Goal: Task Accomplishment & Management: Complete application form

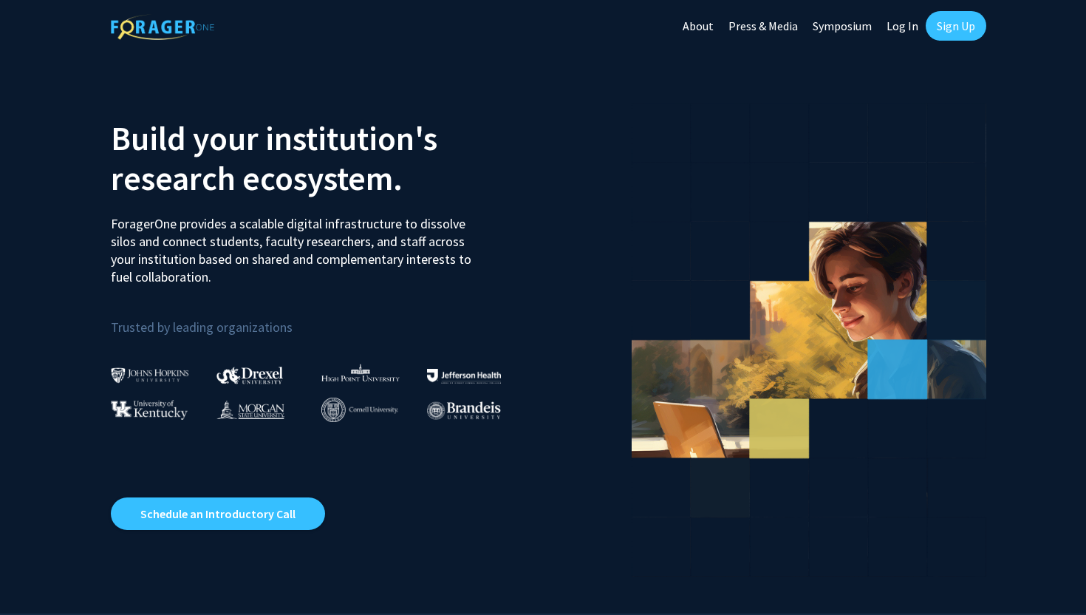
click at [955, 26] on link "Sign Up" at bounding box center [956, 26] width 61 height 30
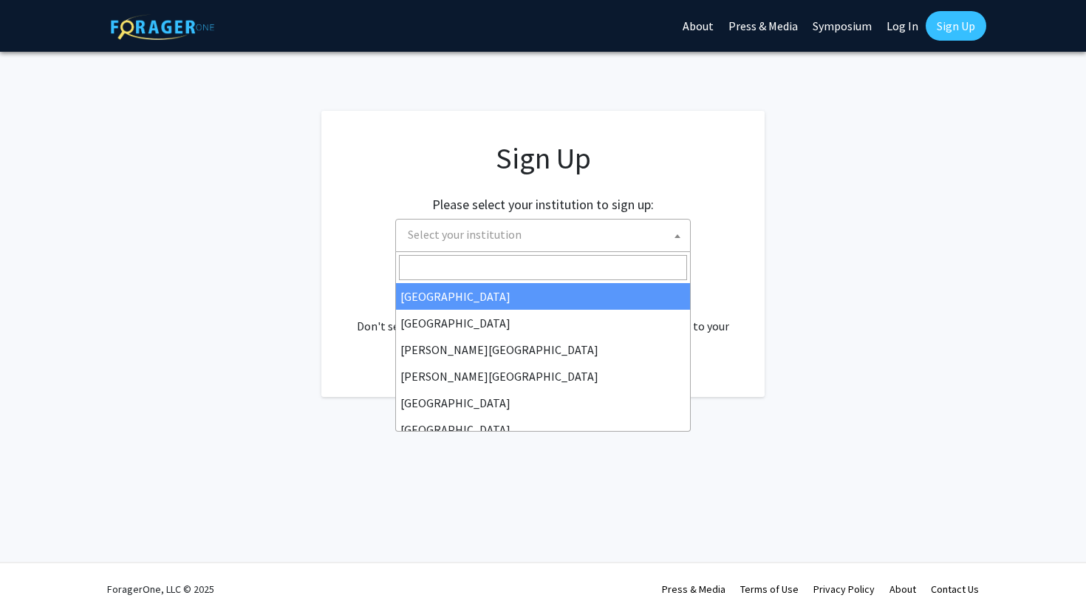
click at [483, 250] on span "Select your institution" at bounding box center [543, 235] width 296 height 33
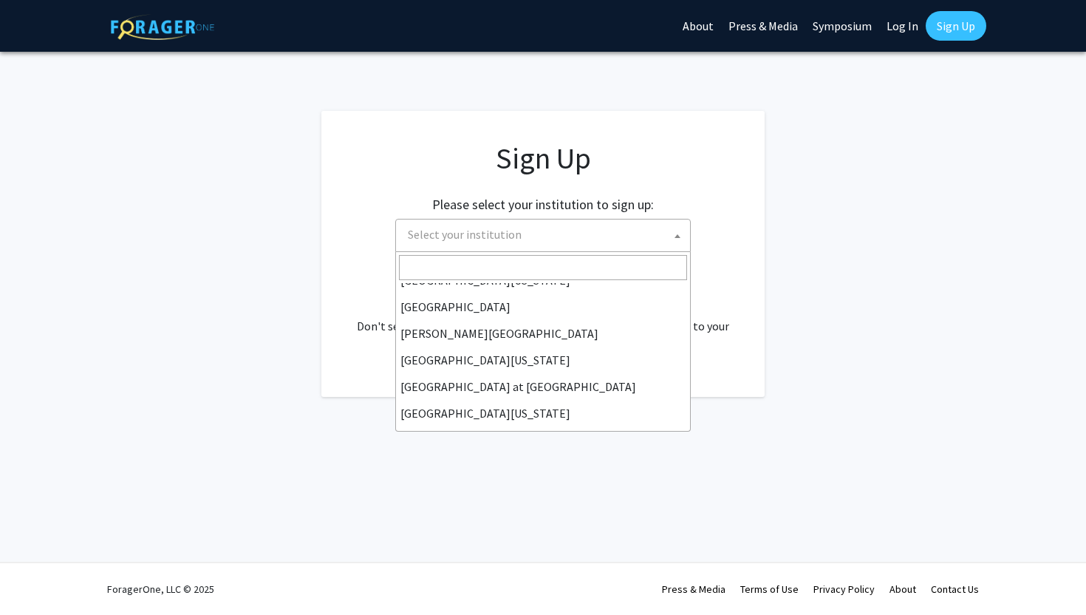
scroll to position [517, 0]
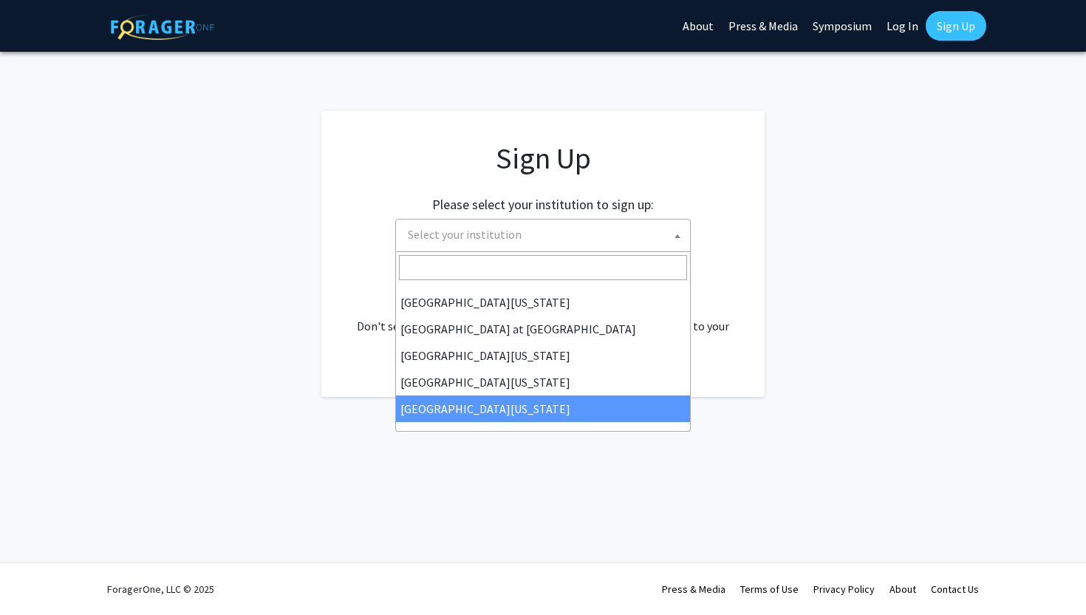
select select "33"
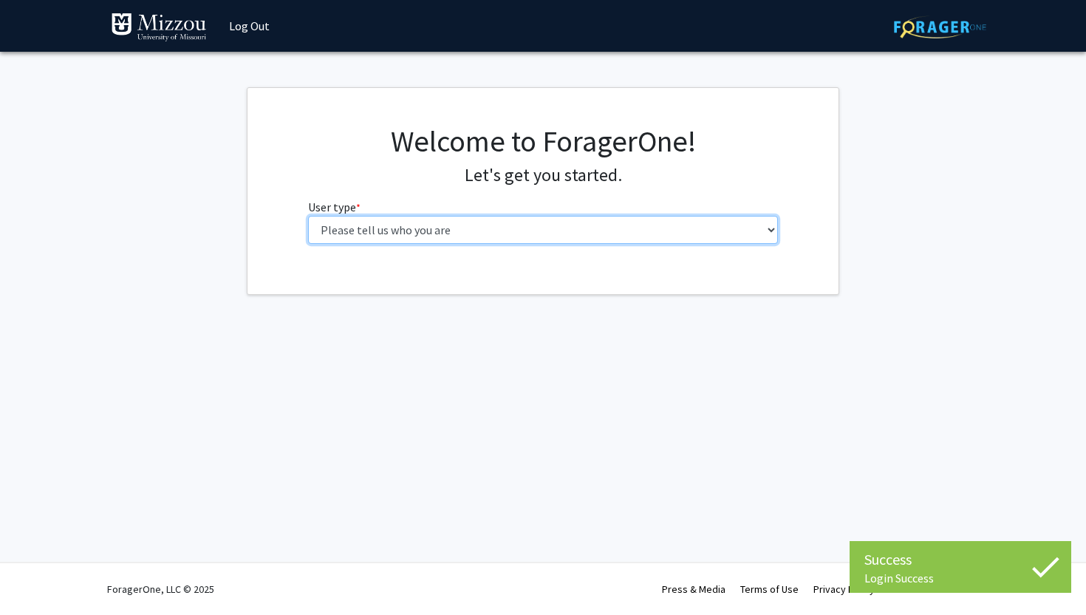
click at [515, 227] on select "Please tell us who you are Undergraduate Student Master's Student Doctoral Cand…" at bounding box center [543, 230] width 471 height 28
select select "1: undergrad"
click at [308, 216] on select "Please tell us who you are Undergraduate Student Master's Student Doctoral Cand…" at bounding box center [543, 230] width 471 height 28
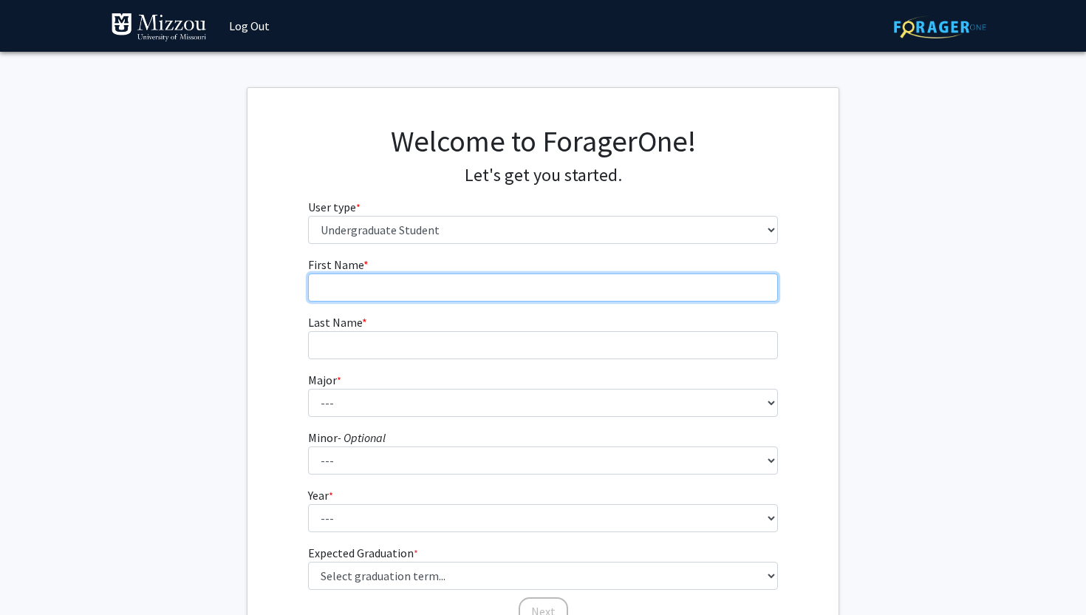
click at [435, 293] on input "First Name * required" at bounding box center [543, 287] width 471 height 28
type input "Faith"
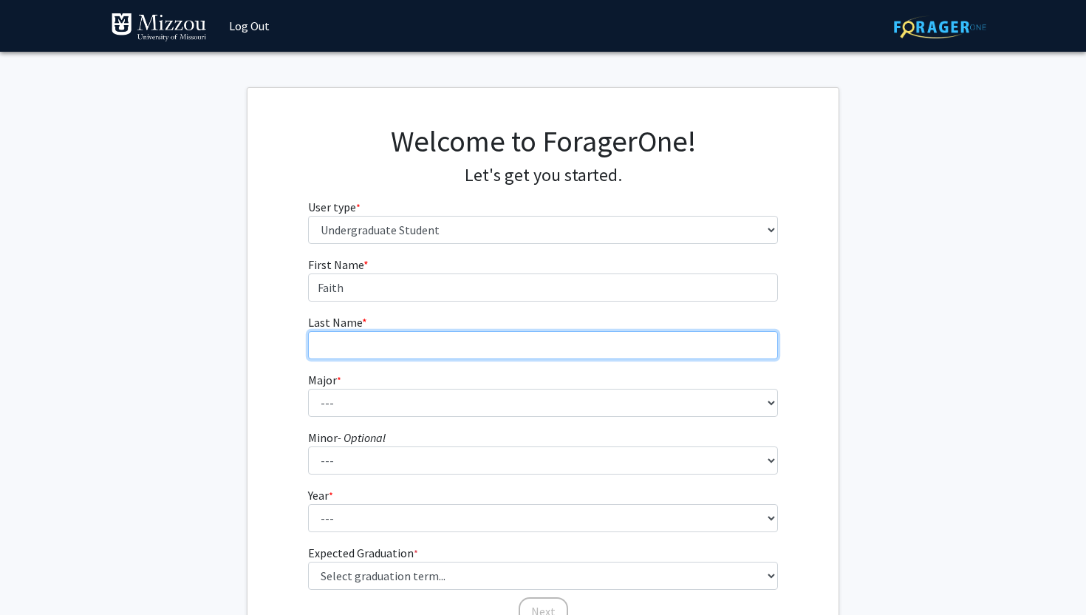
click at [375, 353] on input "Last Name * required" at bounding box center [543, 345] width 471 height 28
type input "h"
type input "[PERSON_NAME]"
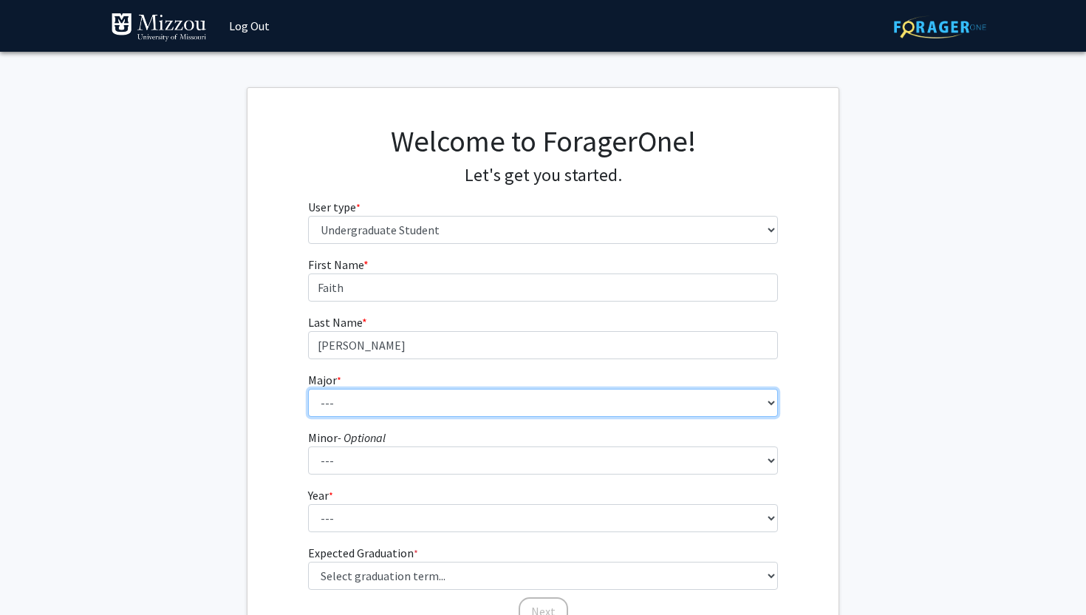
click at [366, 405] on select "--- Agribusiness Management Agricultural Education Agricultural Education: Comm…" at bounding box center [543, 403] width 471 height 28
select select "72: 2564"
click at [308, 389] on select "--- Agribusiness Management Agricultural Education Agricultural Education: Comm…" at bounding box center [543, 403] width 471 height 28
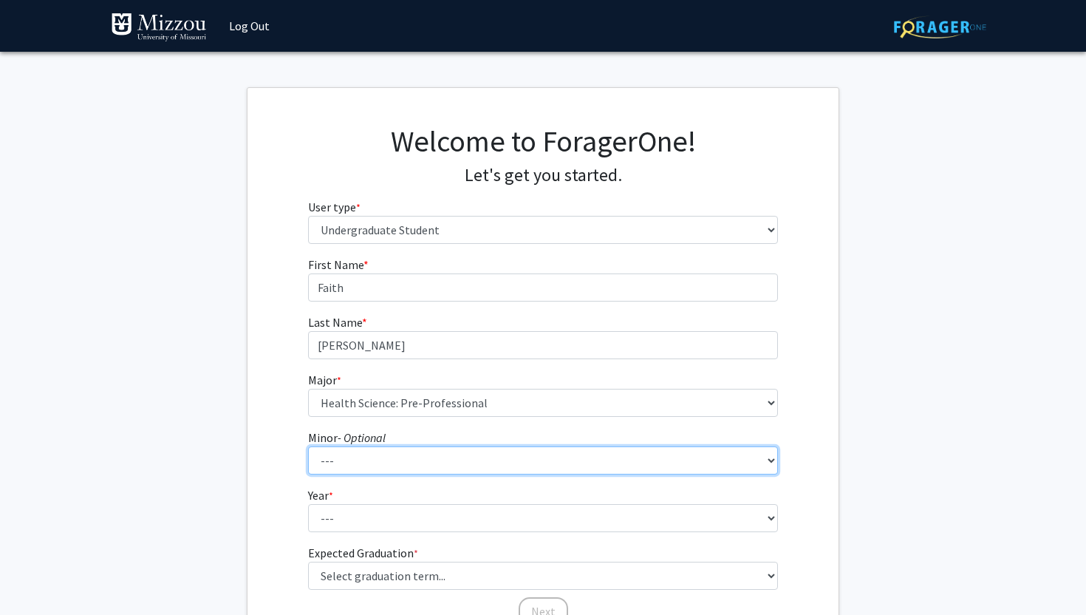
click at [378, 454] on select "--- Accountancy Aerospace Engineering Aerospace Studies Agribusiness Management…" at bounding box center [543, 460] width 471 height 28
select select "18: 1974"
click at [308, 446] on select "--- Accountancy Aerospace Engineering Aerospace Studies Agribusiness Management…" at bounding box center [543, 460] width 471 height 28
click at [463, 455] on select "--- Accountancy Aerospace Engineering Aerospace Studies Agribusiness Management…" at bounding box center [543, 460] width 471 height 28
click at [308, 446] on select "--- Accountancy Aerospace Engineering Aerospace Studies Agribusiness Management…" at bounding box center [543, 460] width 471 height 28
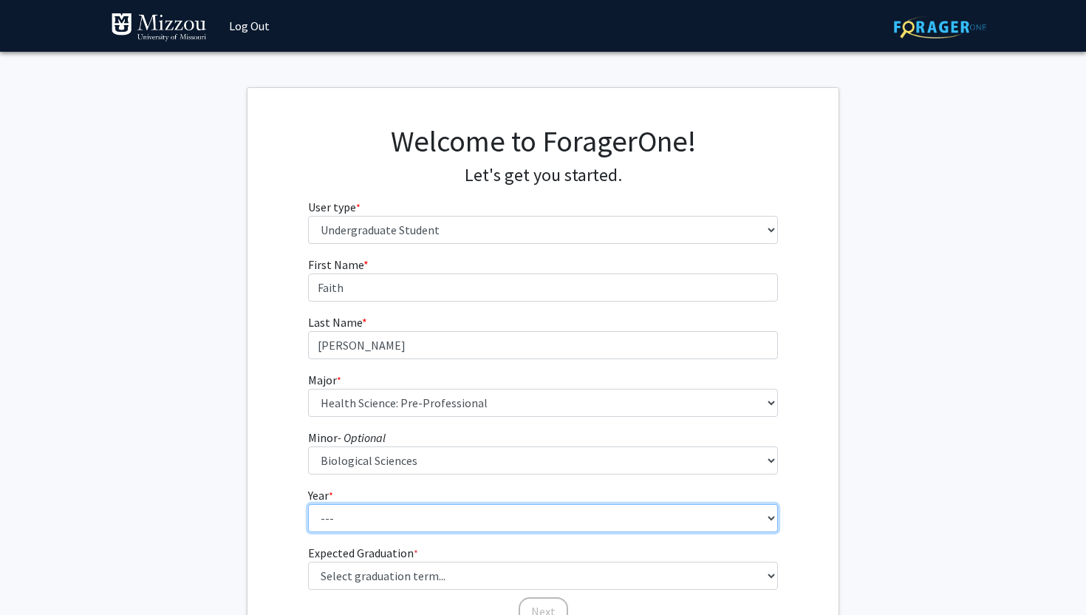
click at [365, 528] on select "--- First-year Sophomore Junior Senior Postbaccalaureate Certificate" at bounding box center [543, 518] width 471 height 28
select select "3: junior"
click at [308, 504] on select "--- First-year Sophomore Junior Senior Postbaccalaureate Certificate" at bounding box center [543, 518] width 471 height 28
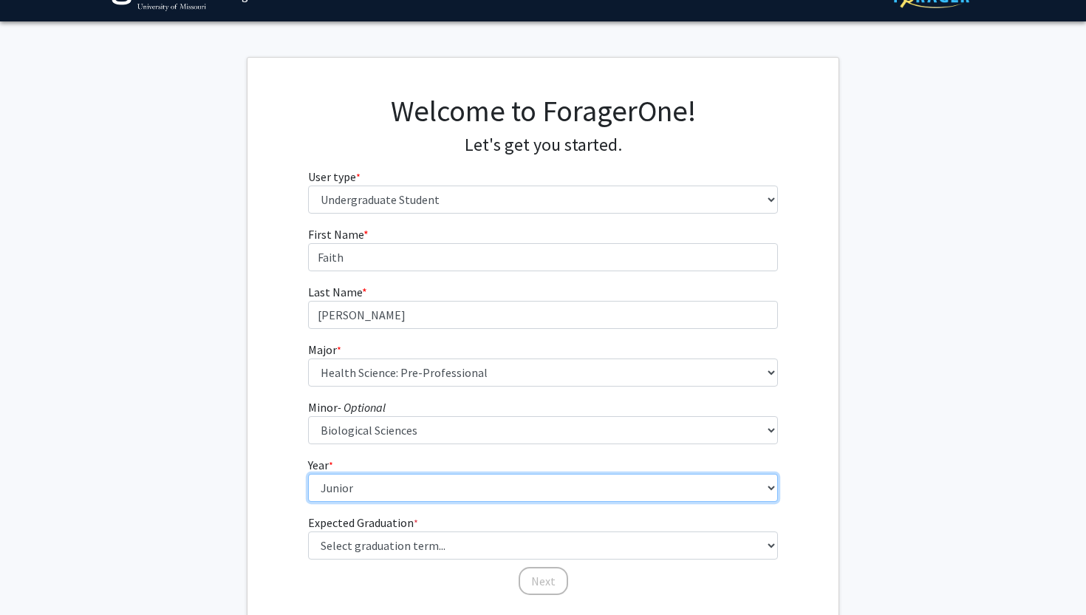
scroll to position [31, 0]
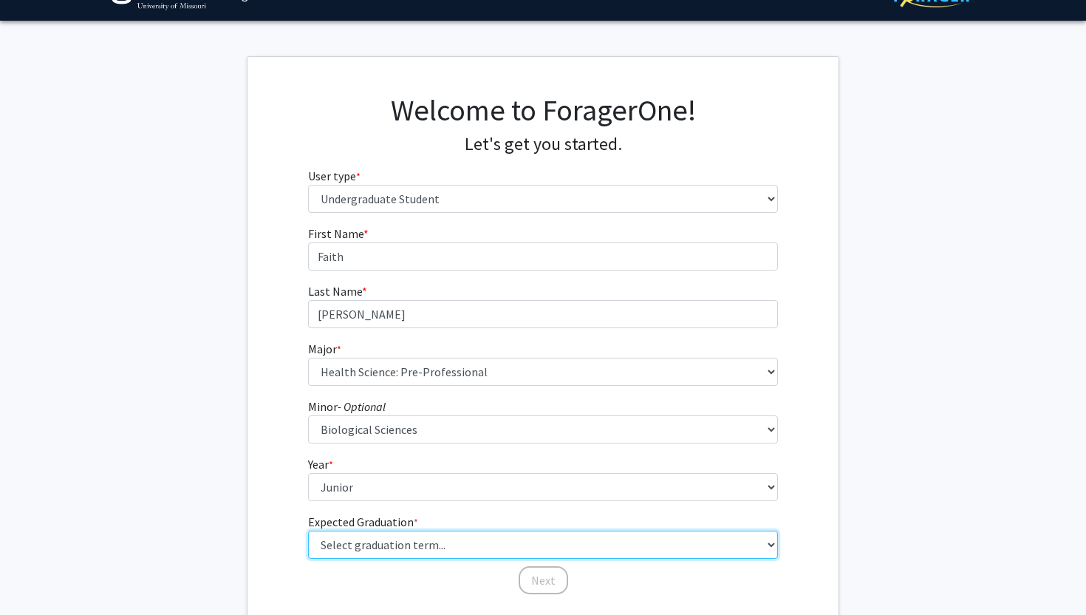
click at [358, 548] on select "Select graduation term... Spring 2025 Summer 2025 Fall 2025 Winter 2025 Spring …" at bounding box center [543, 545] width 471 height 28
select select "9: spring_2027"
click at [308, 531] on select "Select graduation term... Spring 2025 Summer 2025 Fall 2025 Winter 2025 Spring …" at bounding box center [543, 545] width 471 height 28
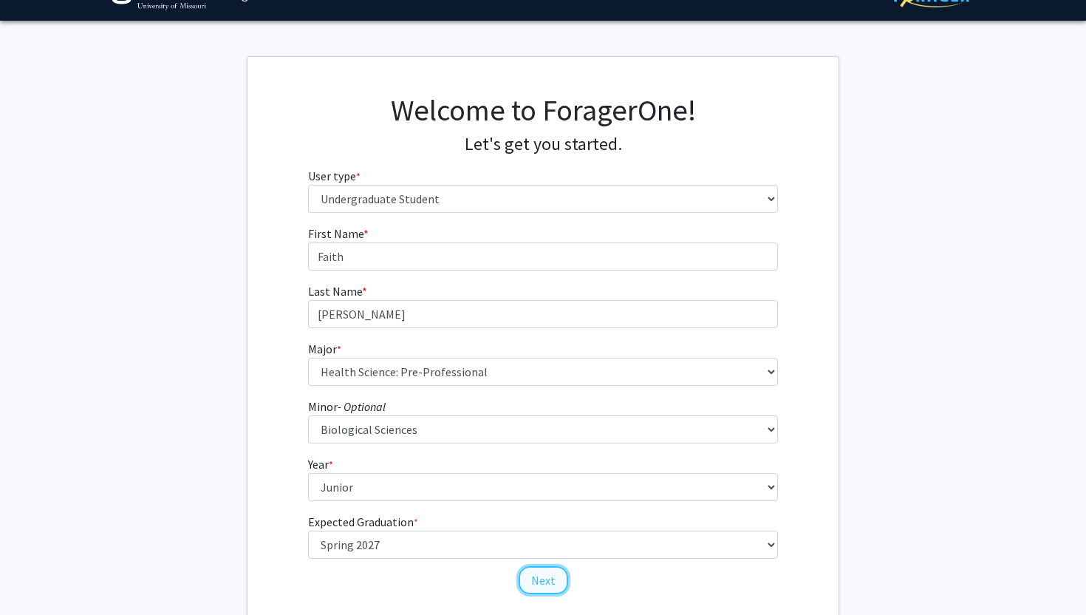
click at [550, 580] on button "Next" at bounding box center [544, 580] width 50 height 28
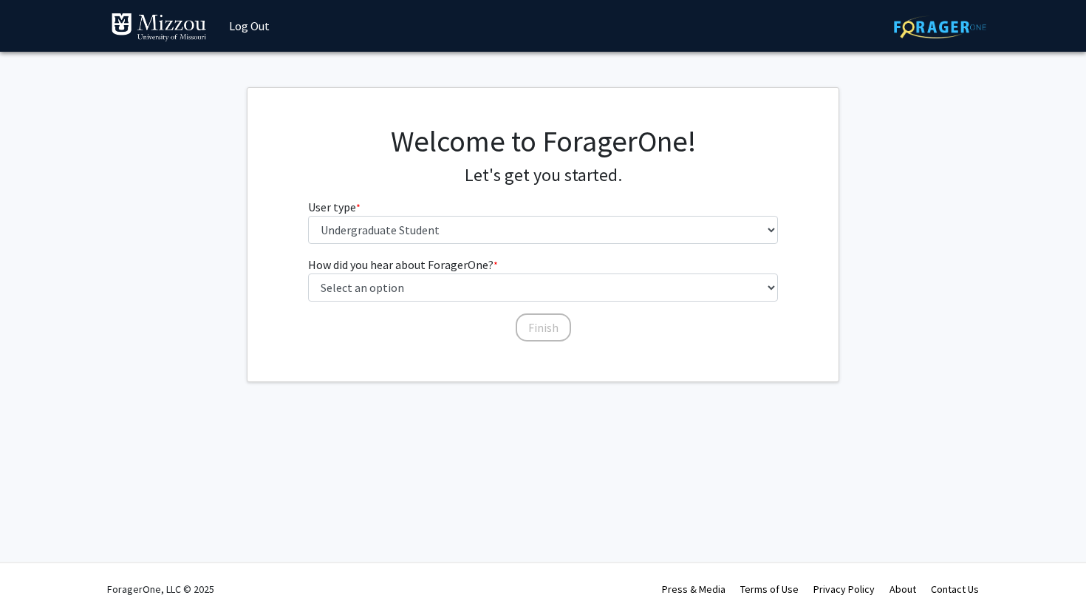
scroll to position [0, 0]
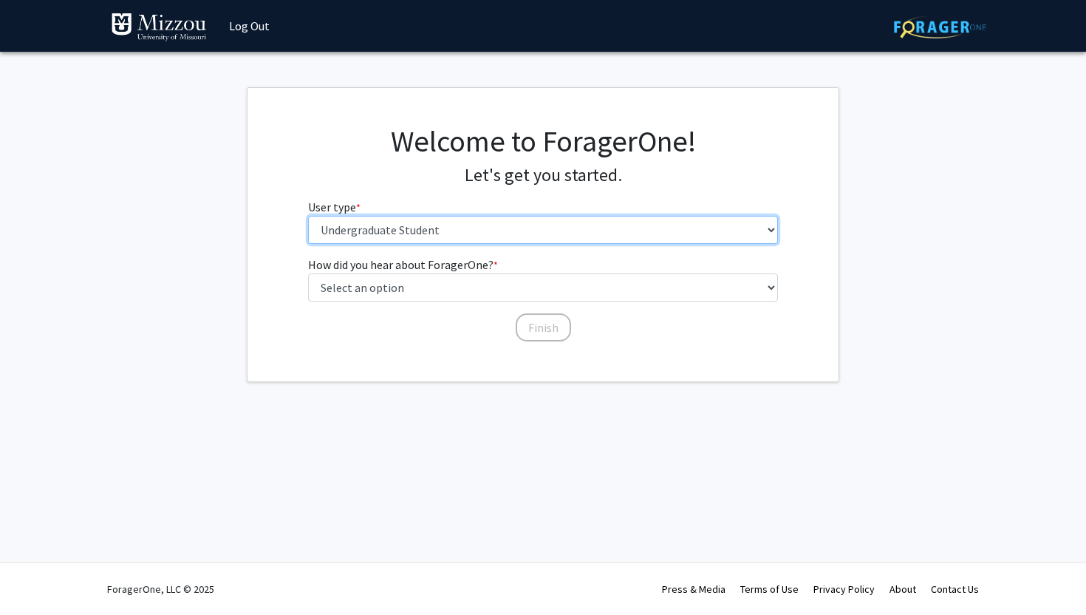
click at [372, 235] on select "Please tell us who you are Undergraduate Student Master's Student Doctoral Cand…" at bounding box center [543, 230] width 471 height 28
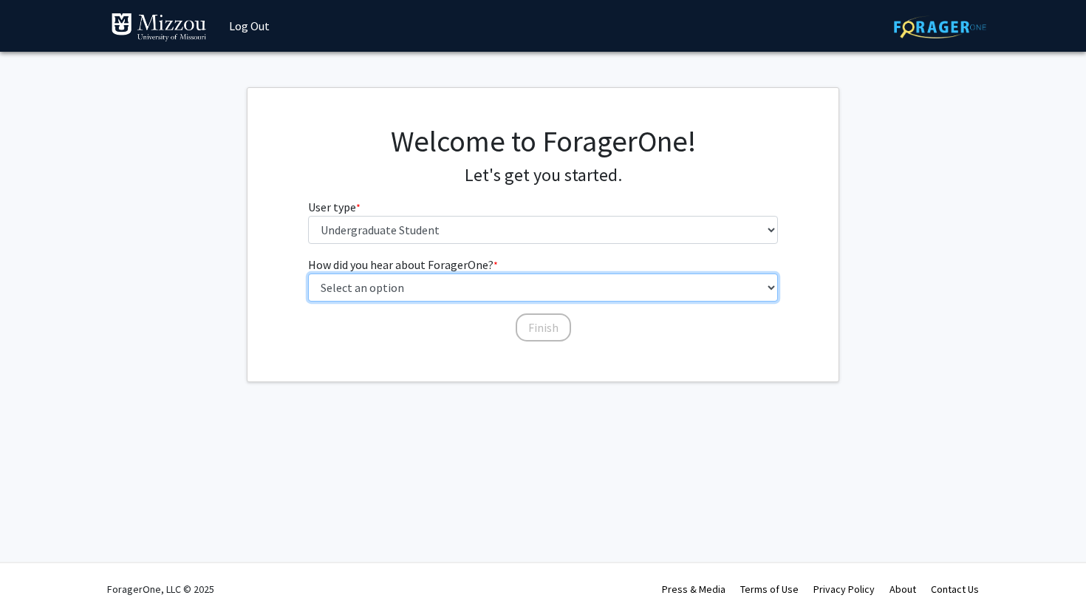
click at [359, 295] on select "Select an option Peer/student recommendation Faculty/staff recommendation Unive…" at bounding box center [543, 287] width 471 height 28
select select "2: faculty_recommendation"
click at [308, 273] on select "Select an option Peer/student recommendation Faculty/staff recommendation Unive…" at bounding box center [543, 287] width 471 height 28
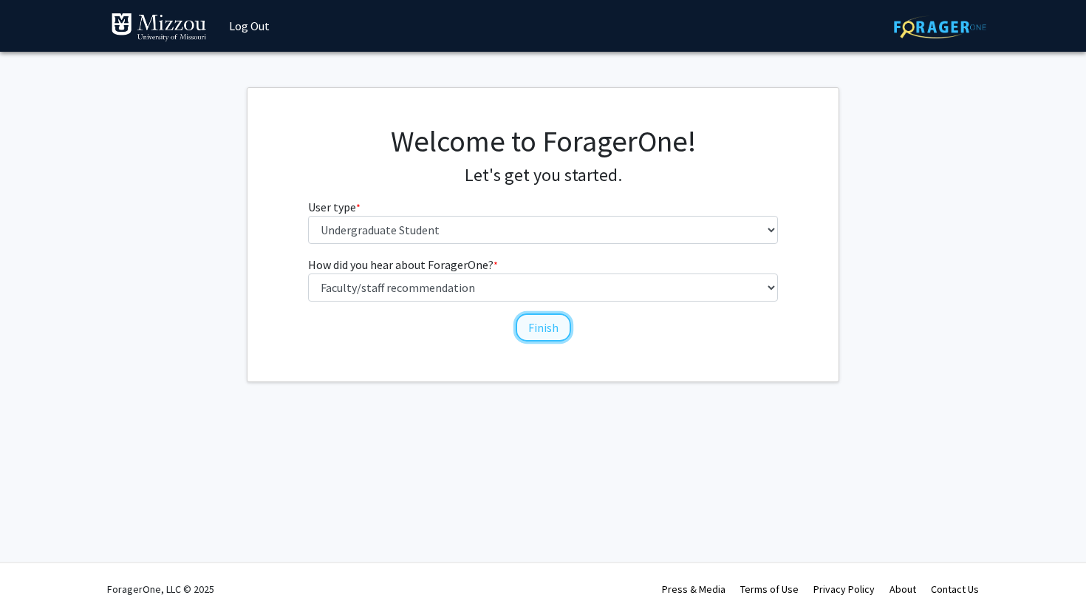
click at [542, 327] on button "Finish" at bounding box center [543, 327] width 55 height 28
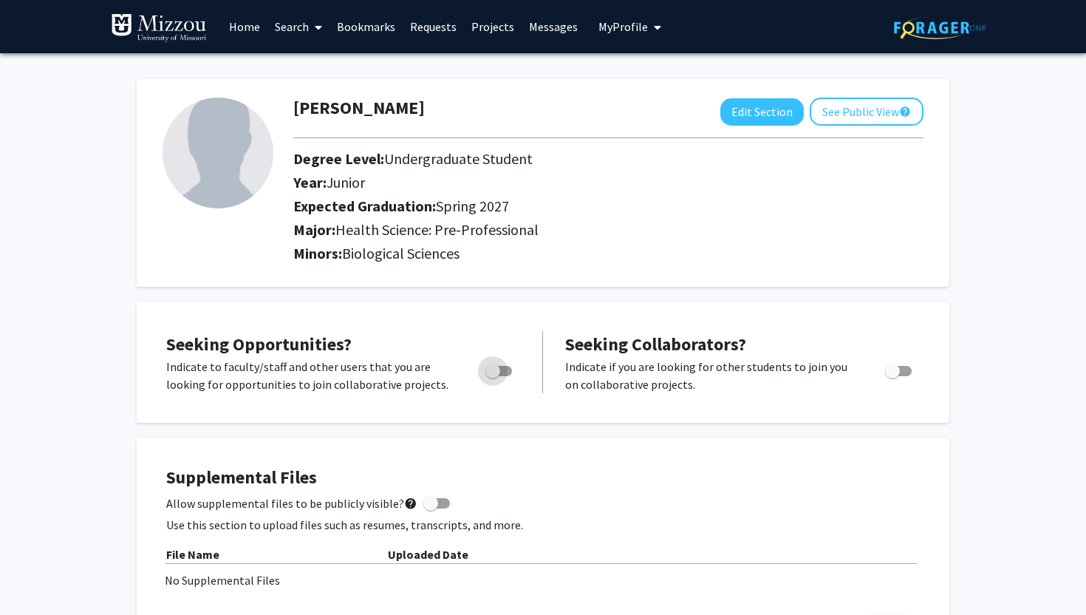
click at [499, 365] on span "Toggle" at bounding box center [492, 371] width 15 height 15
click at [493, 376] on input "Are you actively seeking opportunities?" at bounding box center [492, 376] width 1 height 1
checkbox input "true"
click at [746, 112] on button "Edit Section" at bounding box center [761, 111] width 83 height 27
select select "junior"
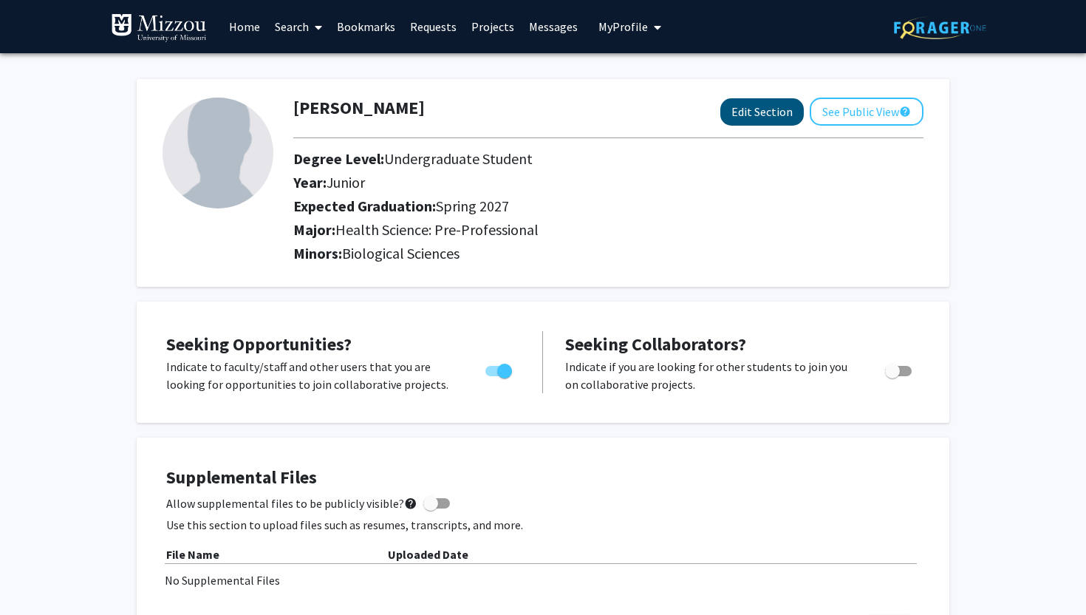
select select "37: spring_2027"
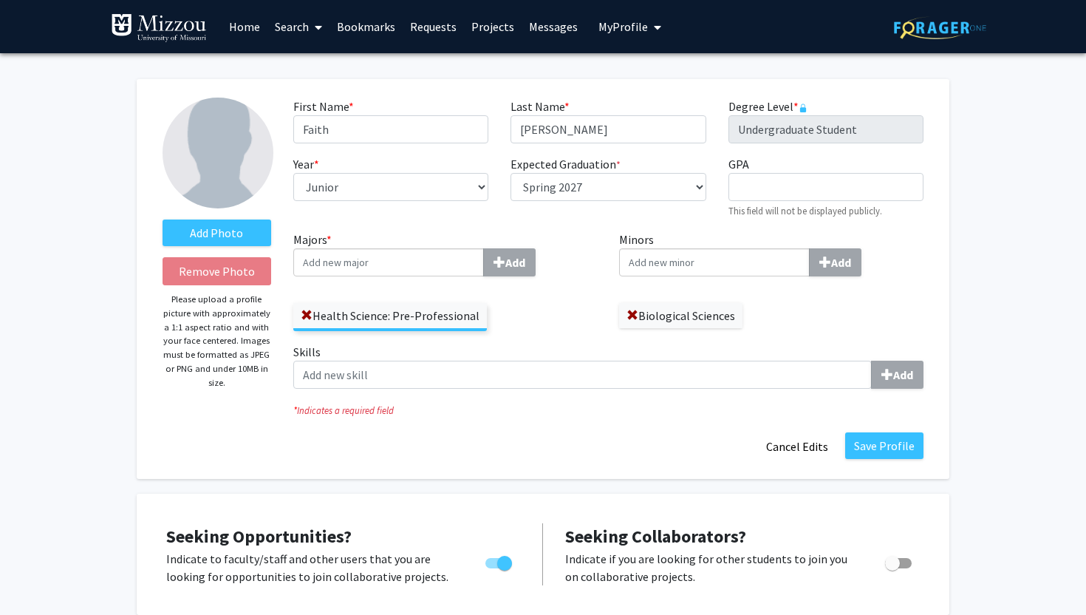
click at [665, 261] on input "Minors Add" at bounding box center [714, 262] width 191 height 28
type input "Chem"
click at [685, 279] on div "Chem istry" at bounding box center [714, 289] width 180 height 25
click at [685, 276] on input "Chem" at bounding box center [714, 262] width 191 height 28
click at [901, 438] on button "Save Profile" at bounding box center [884, 445] width 78 height 27
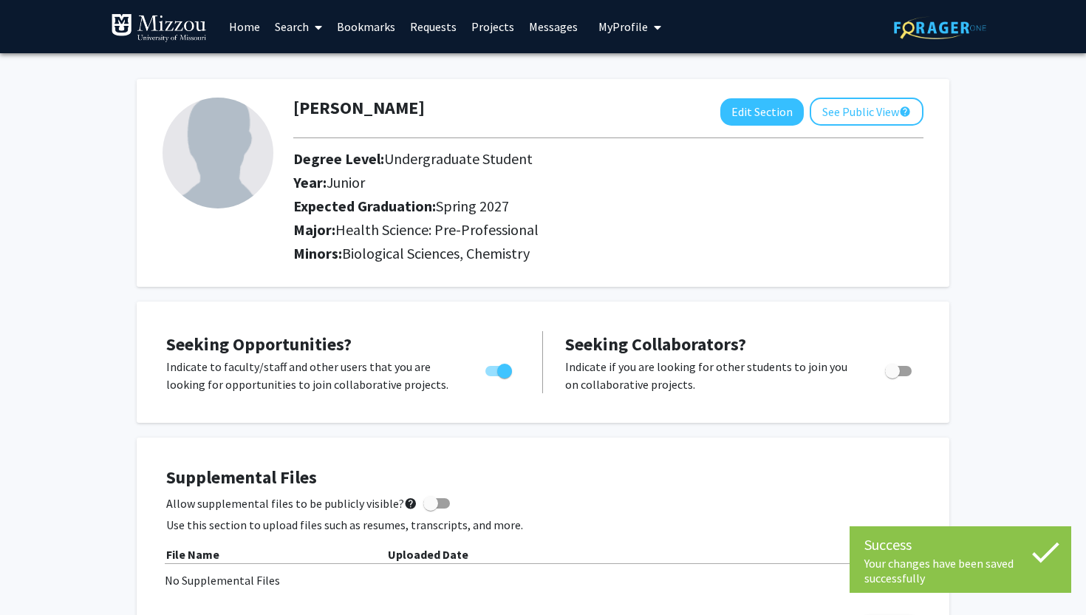
click at [302, 34] on link "Search" at bounding box center [298, 27] width 62 height 52
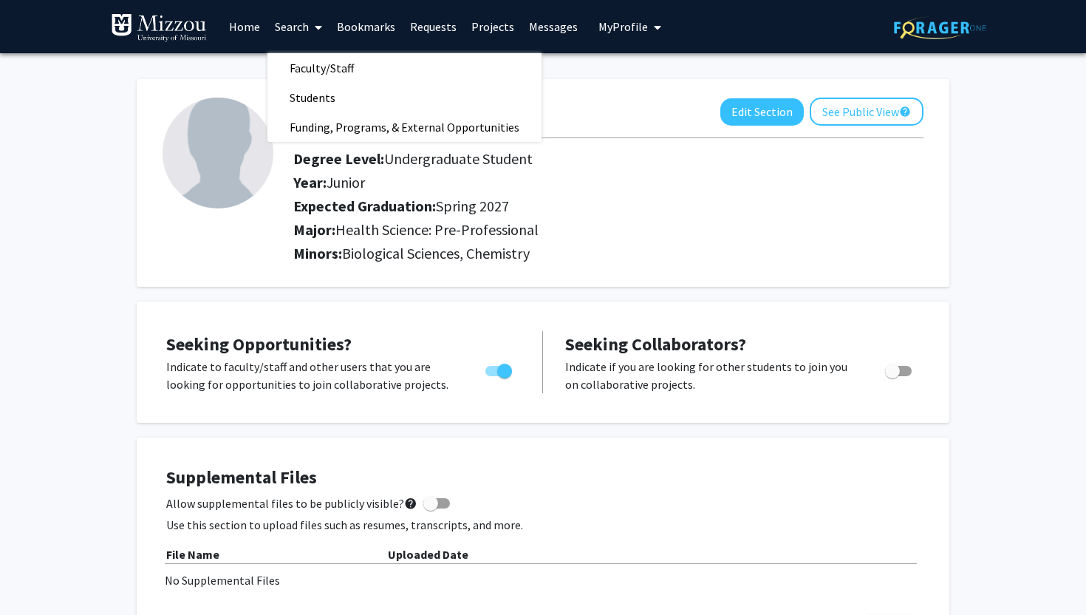
click at [497, 27] on link "Projects" at bounding box center [493, 27] width 58 height 52
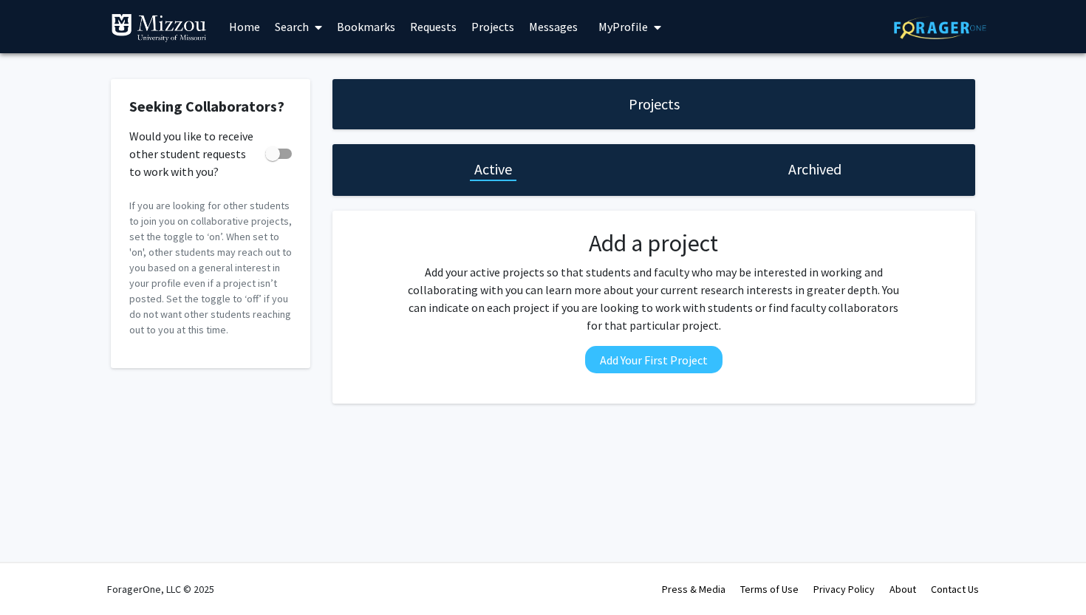
click at [310, 24] on span at bounding box center [315, 27] width 13 height 52
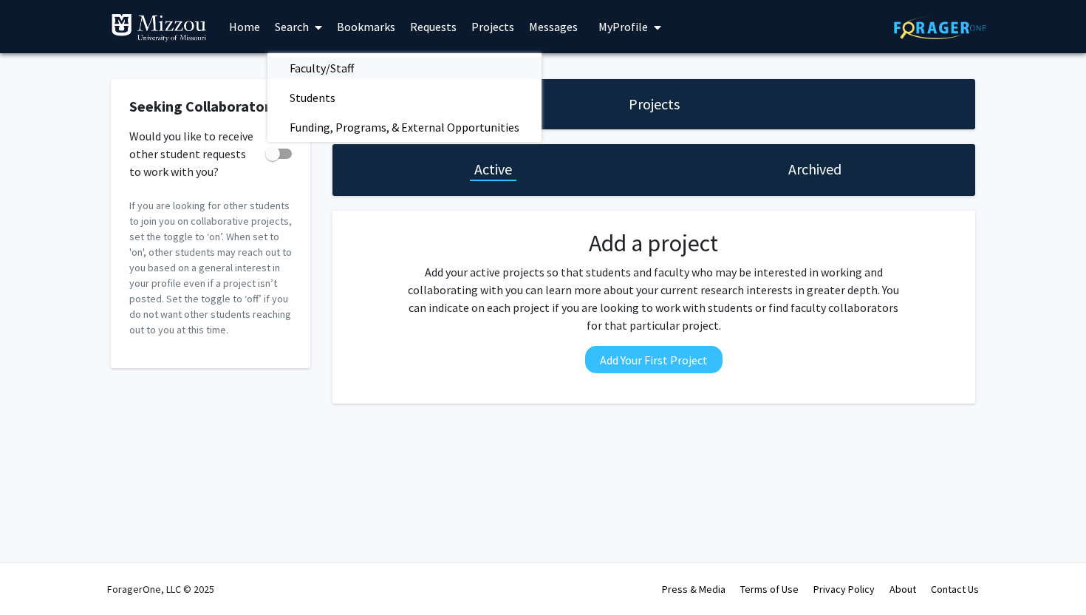
click at [322, 63] on span "Faculty/Staff" at bounding box center [321, 68] width 109 height 30
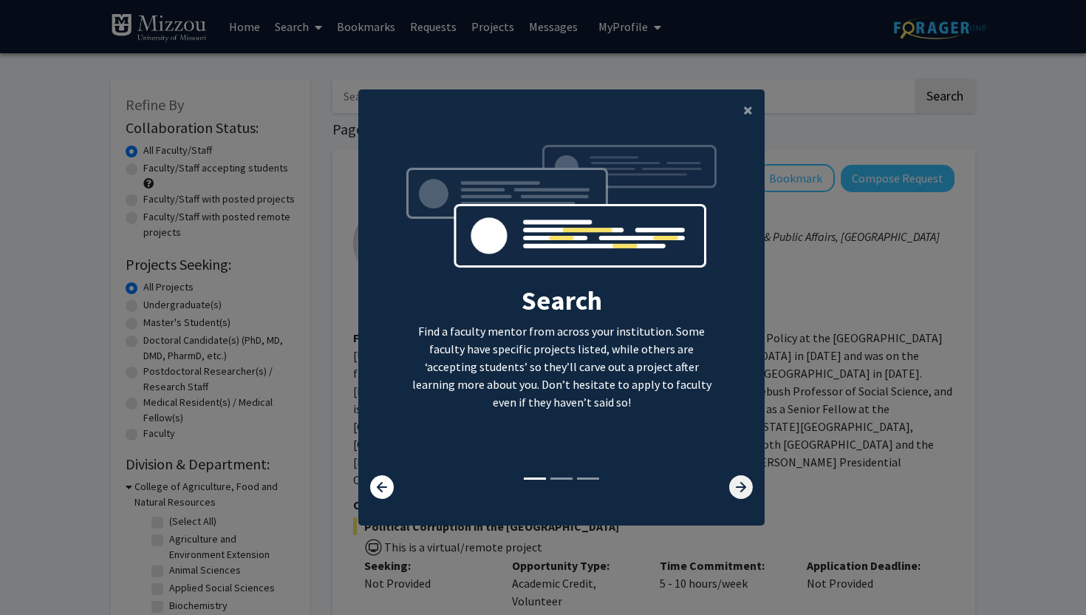
click at [742, 479] on icon at bounding box center [741, 487] width 24 height 24
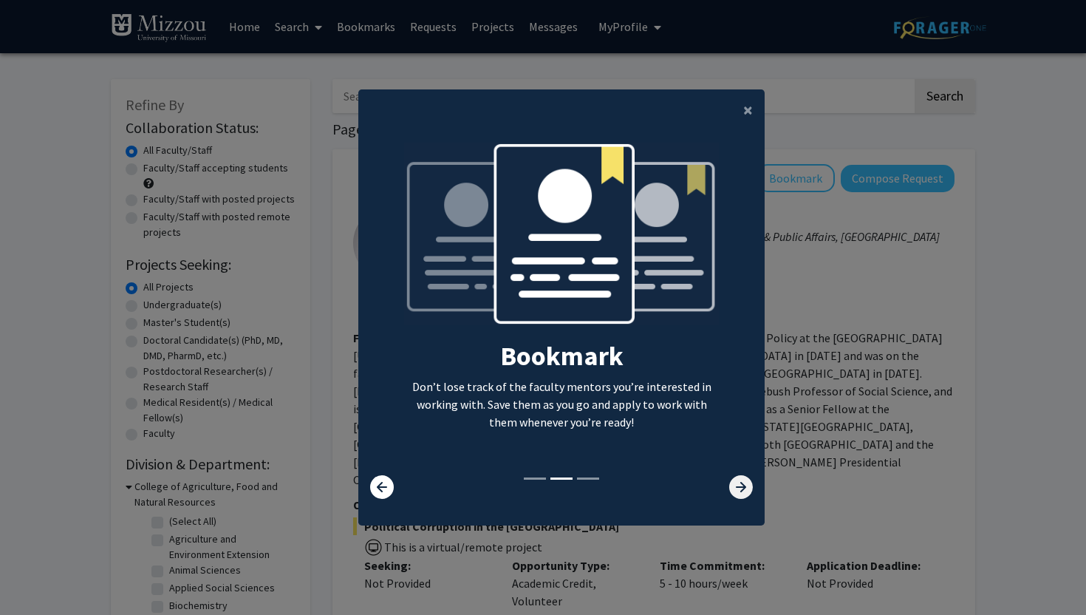
click at [744, 483] on icon at bounding box center [741, 487] width 24 height 24
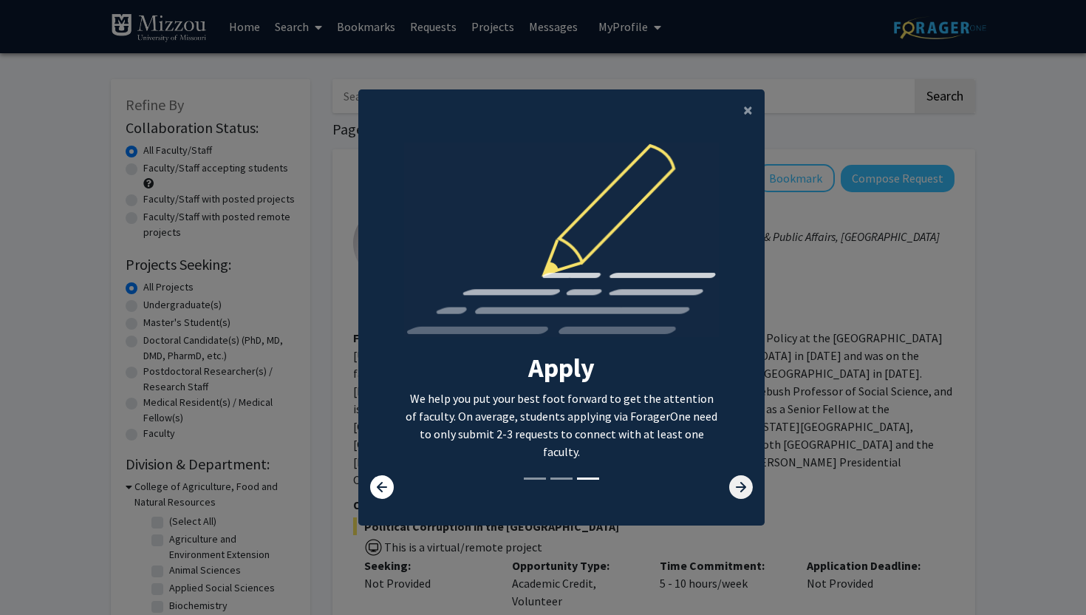
click at [744, 483] on icon at bounding box center [741, 487] width 24 height 24
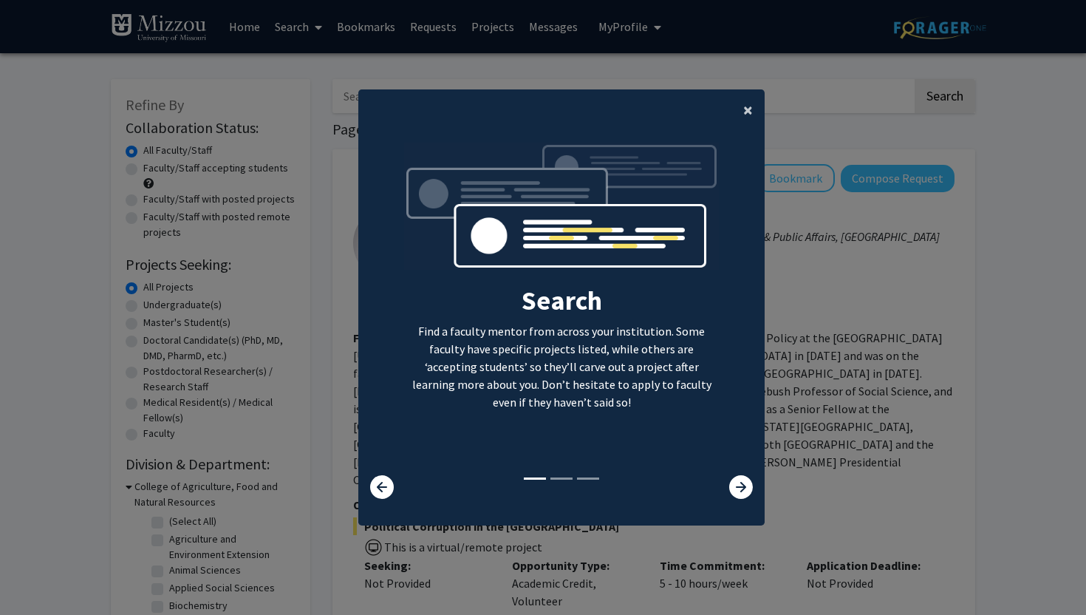
click at [748, 113] on span "×" at bounding box center [748, 109] width 10 height 23
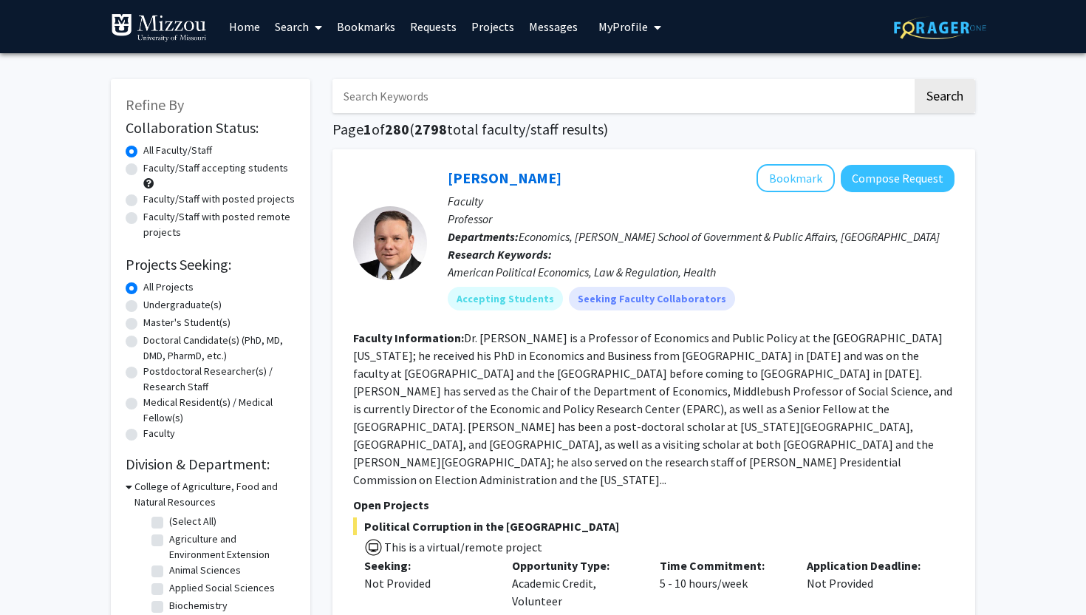
click at [197, 305] on label "Undergraduate(s)" at bounding box center [182, 305] width 78 height 16
click at [153, 305] on input "Undergraduate(s)" at bounding box center [148, 302] width 10 height 10
radio input "true"
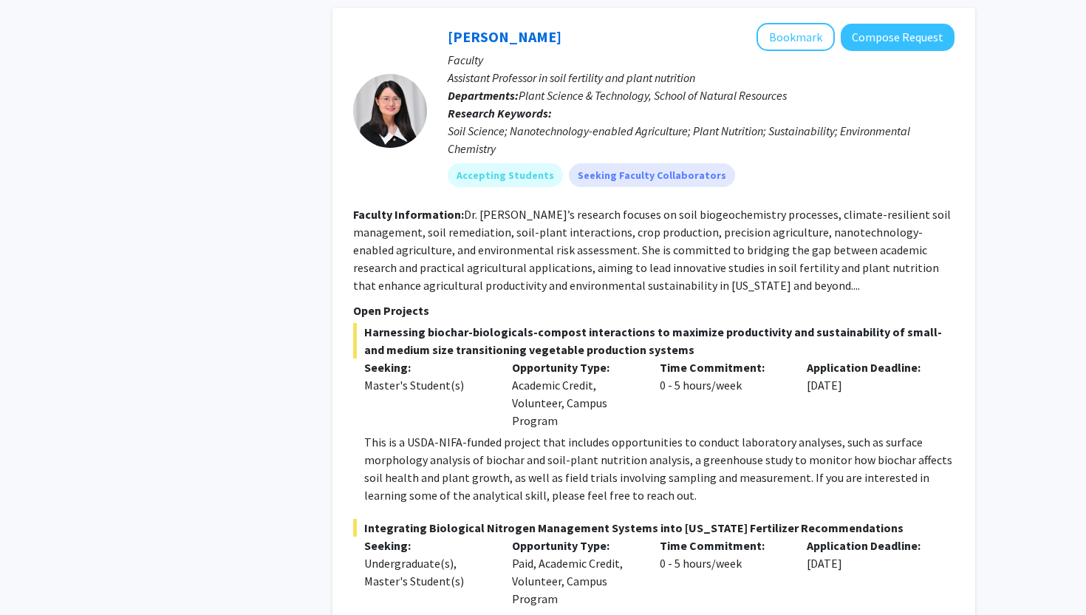
scroll to position [1650, 0]
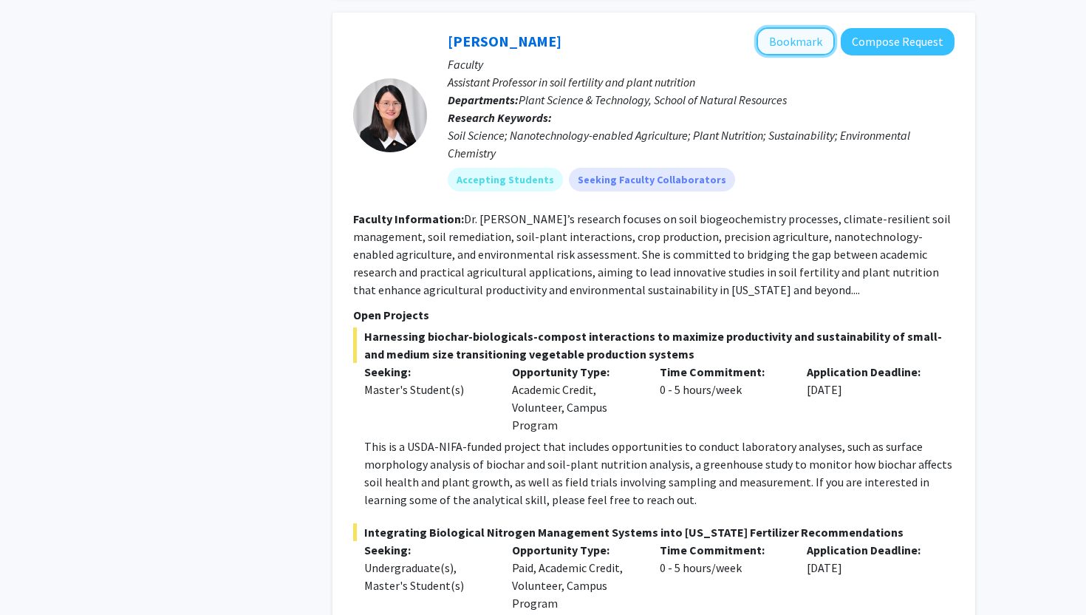
click at [784, 27] on button "Bookmark" at bounding box center [796, 41] width 78 height 28
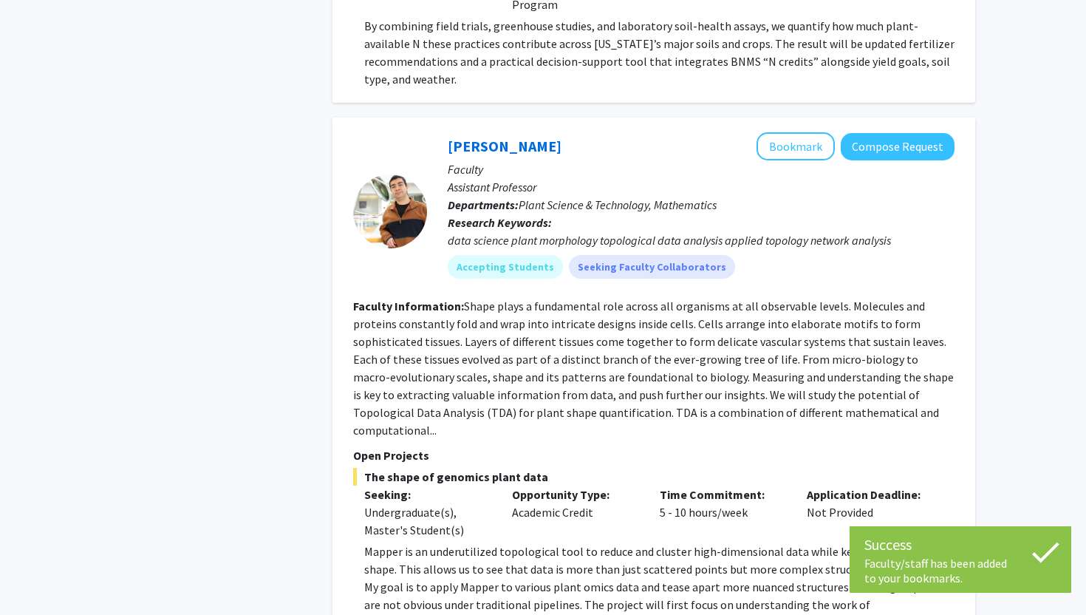
scroll to position [2252, 0]
